Goal: Task Accomplishment & Management: Complete application form

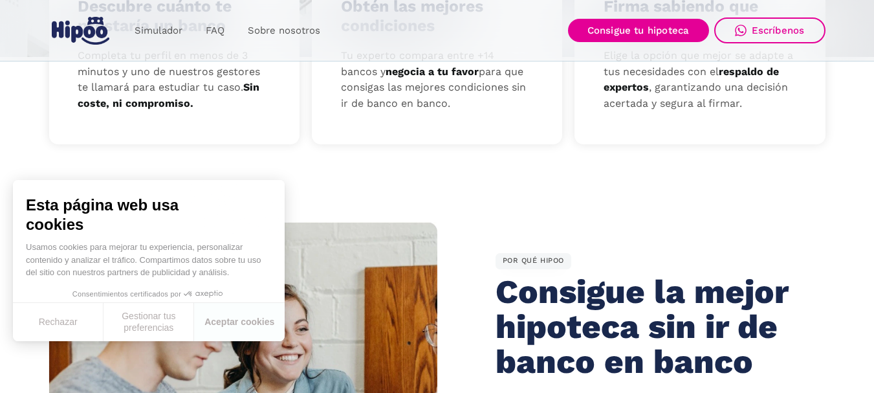
scroll to position [388, 0]
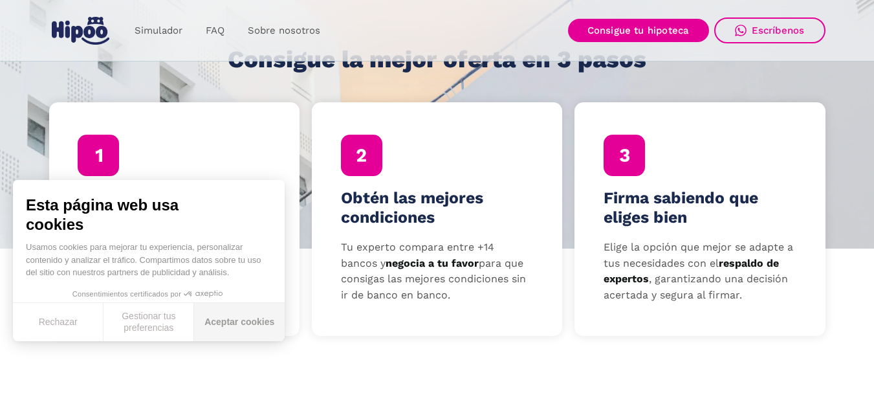
click at [244, 324] on button "Aceptar cookies" at bounding box center [239, 322] width 91 height 38
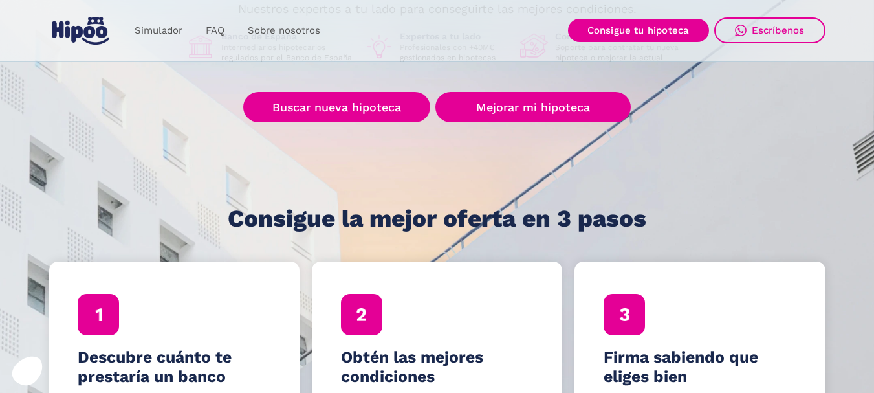
scroll to position [65, 0]
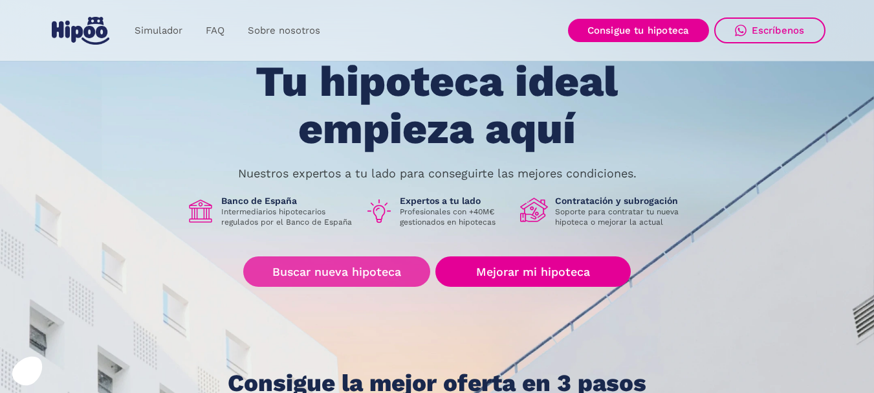
click at [333, 269] on link "Buscar nueva hipoteca" at bounding box center [336, 271] width 187 height 30
